Goal: Task Accomplishment & Management: Use online tool/utility

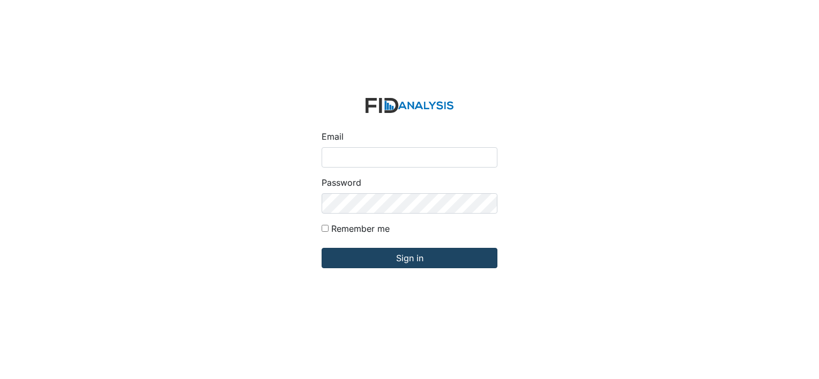
type input "[EMAIL_ADDRESS][DOMAIN_NAME]"
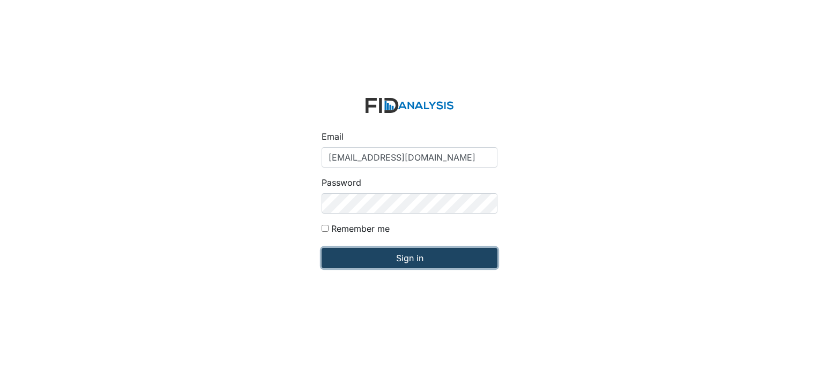
click at [419, 259] on input "Sign in" at bounding box center [409, 258] width 176 height 20
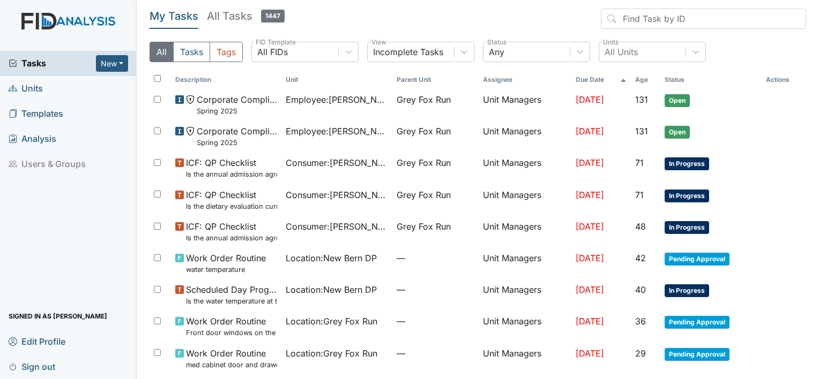
click at [26, 89] on span "Units" at bounding box center [26, 88] width 34 height 17
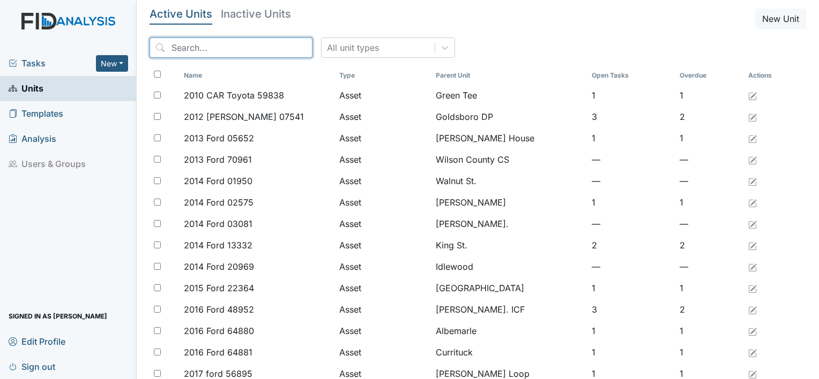
click at [206, 42] on input "search" at bounding box center [230, 48] width 163 height 20
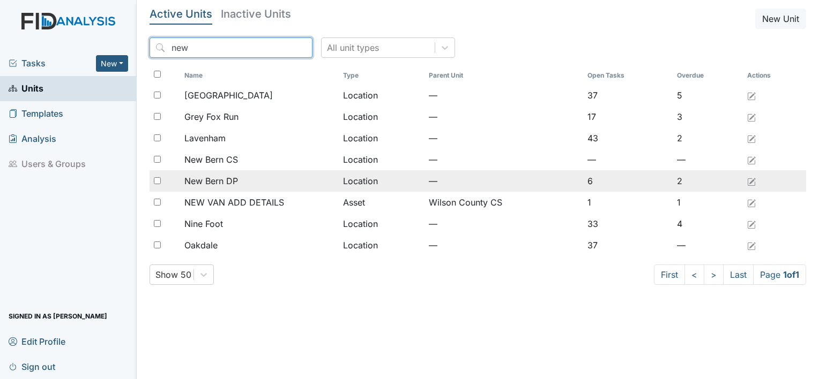
type input "new"
click at [218, 184] on span "New Bern DP" at bounding box center [211, 181] width 54 height 13
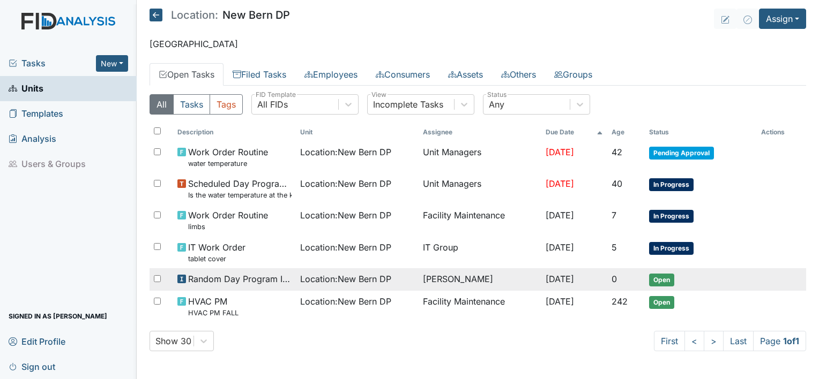
click at [329, 282] on span "Location : New Bern DP" at bounding box center [345, 279] width 91 height 13
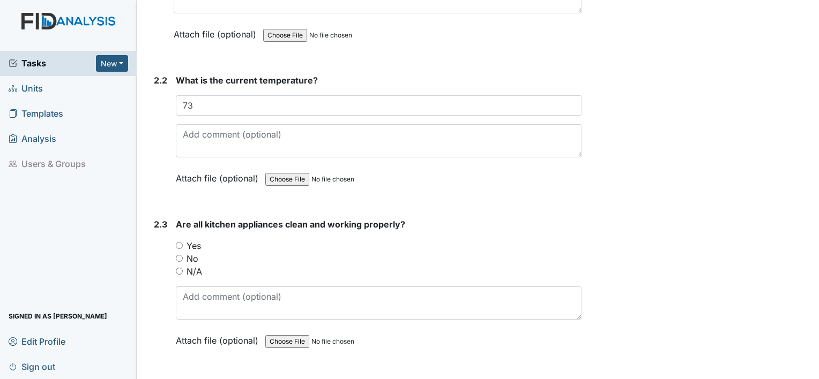
scroll to position [1106, 0]
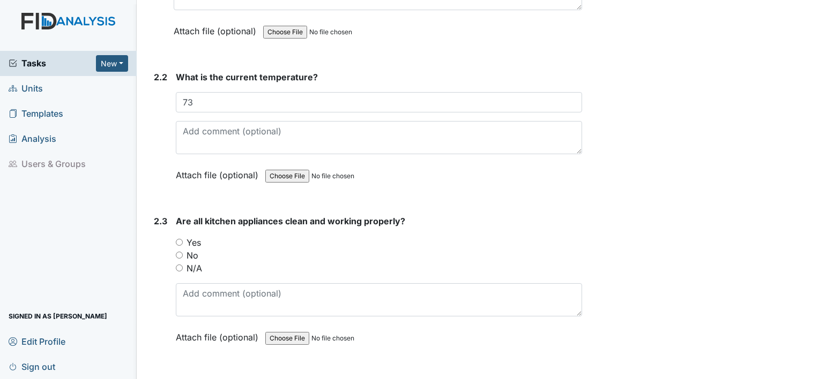
click at [178, 239] on input "Yes" at bounding box center [179, 242] width 7 height 7
radio input "true"
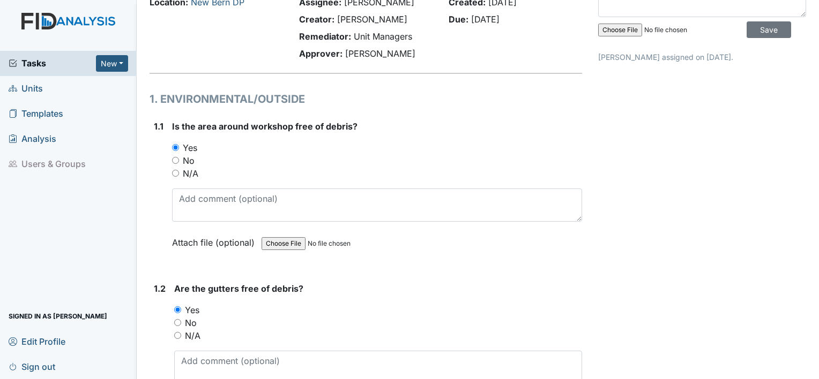
scroll to position [0, 0]
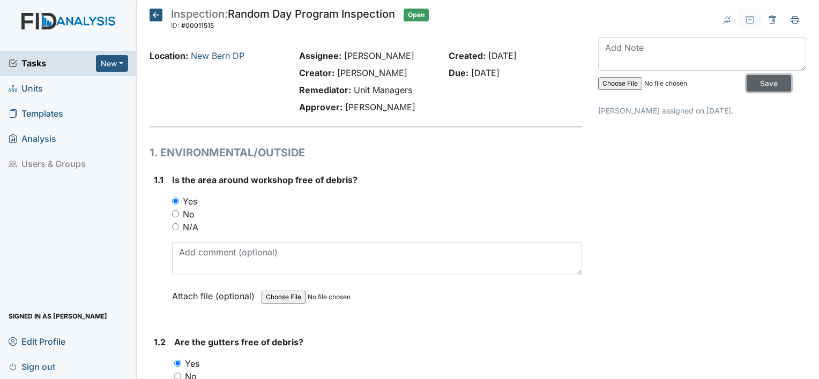
click at [759, 86] on input "Save" at bounding box center [768, 83] width 44 height 17
click at [759, 84] on input "Save" at bounding box center [768, 83] width 44 height 17
click at [39, 368] on span "Sign out" at bounding box center [32, 366] width 47 height 17
